Goal: Information Seeking & Learning: Understand process/instructions

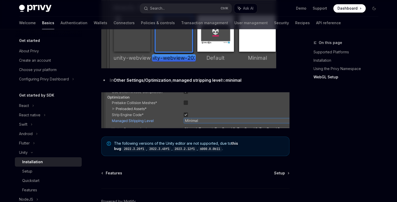
scroll to position [652, 0]
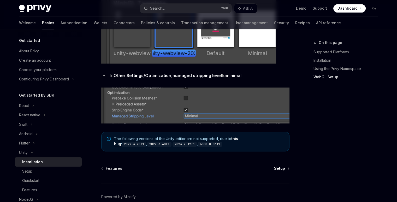
click at [282, 166] on span "Setup" at bounding box center [279, 168] width 11 height 5
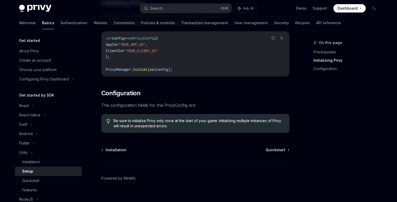
scroll to position [138, 0]
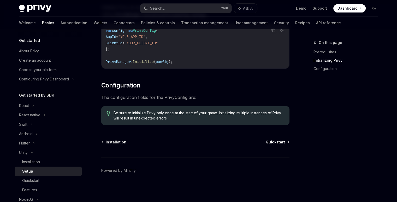
click at [283, 144] on span "Quickstart" at bounding box center [274, 142] width 19 height 5
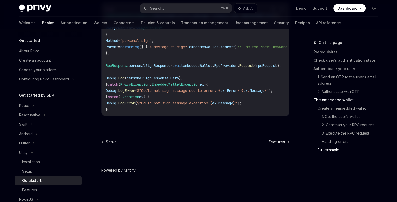
scroll to position [1574, 0]
click at [110, 142] on span "Setup" at bounding box center [111, 141] width 11 height 5
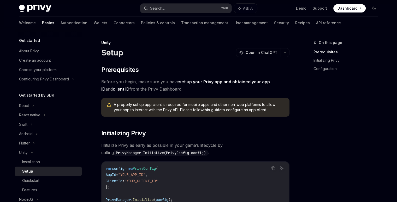
click at [208, 110] on link "this guide" at bounding box center [212, 110] width 18 height 5
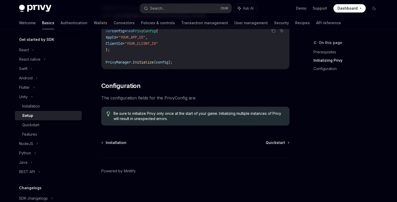
scroll to position [138, 0]
click at [125, 142] on div "Installation Quickstart" at bounding box center [195, 142] width 188 height 5
click at [119, 142] on span "Installation" at bounding box center [116, 142] width 21 height 5
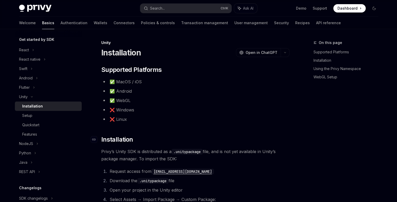
type textarea "*"
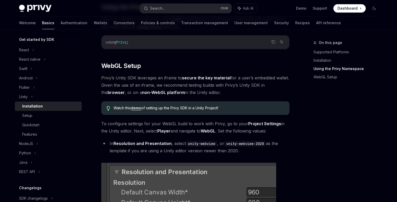
scroll to position [417, 0]
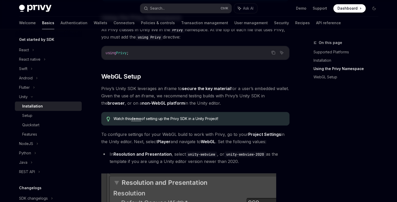
click at [140, 120] on link "demo" at bounding box center [136, 119] width 10 height 5
